Goal: Task Accomplishment & Management: Complete application form

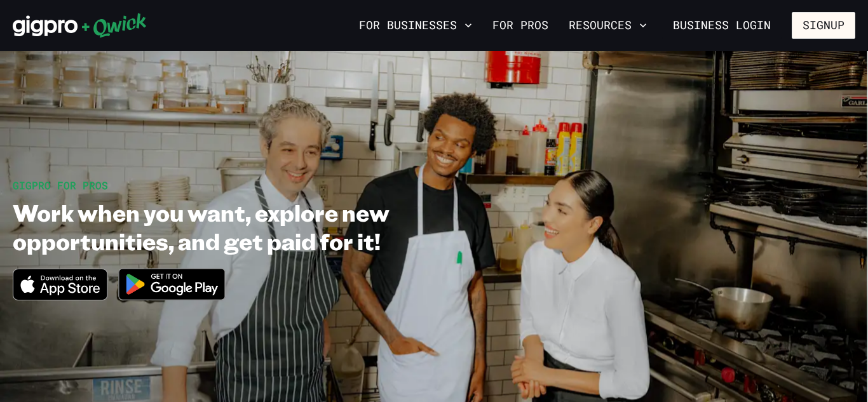
click at [181, 290] on img at bounding box center [172, 285] width 123 height 48
click at [813, 29] on button "Signup" at bounding box center [824, 25] width 64 height 27
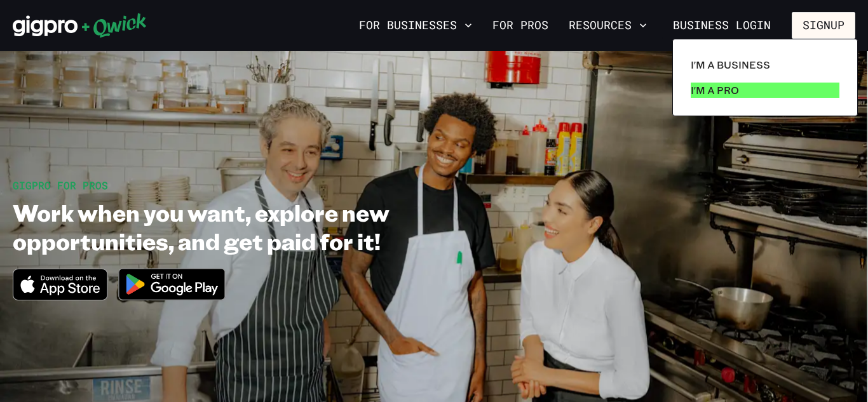
click at [714, 92] on p "I'm a Pro" at bounding box center [715, 90] width 48 height 15
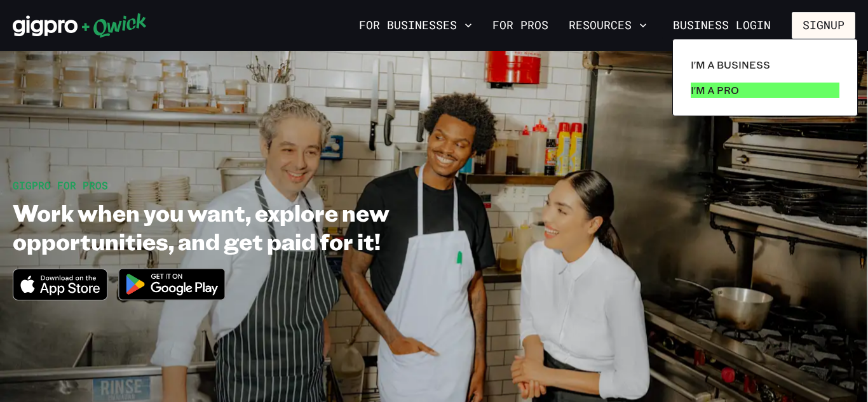
click at [714, 92] on p "I'm a Pro" at bounding box center [715, 90] width 48 height 15
